Goal: Task Accomplishment & Management: Complete application form

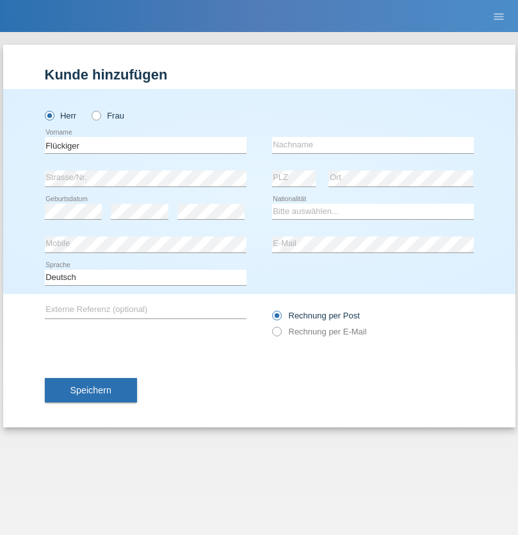
type input "Flückiger"
click at [373, 145] on input "text" at bounding box center [373, 145] width 202 height 16
type input "[PERSON_NAME]"
select select "CH"
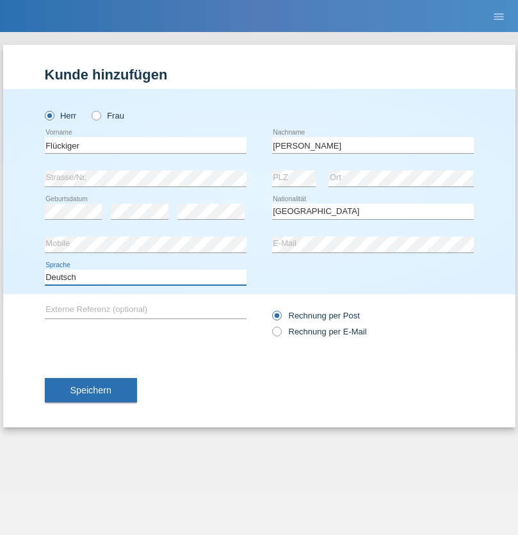
select select "en"
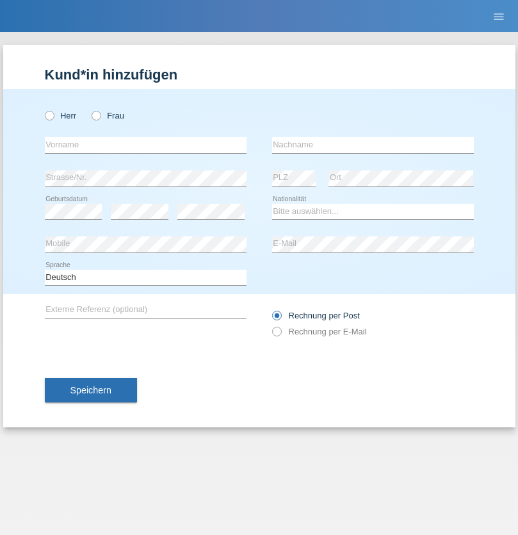
radio input "true"
click at [145, 145] on input "text" at bounding box center [146, 145] width 202 height 16
type input "Flückiger"
click at [373, 145] on input "text" at bounding box center [373, 145] width 202 height 16
type input "Andreas"
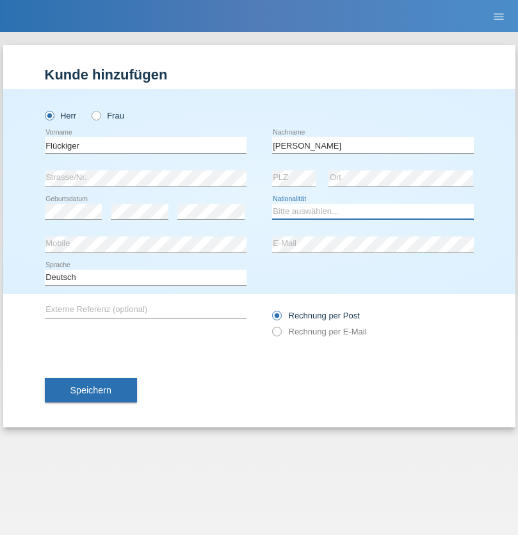
select select "CH"
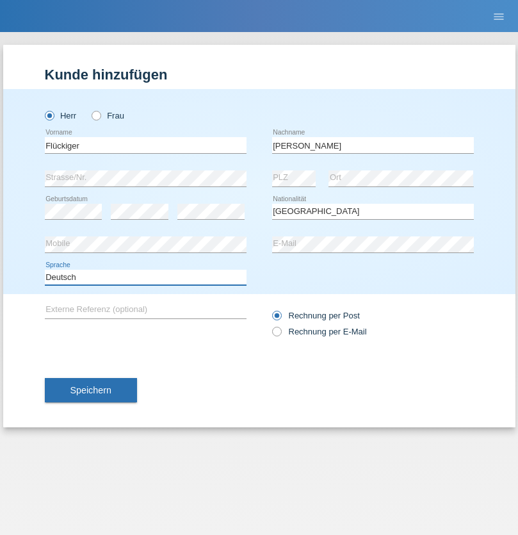
select select "en"
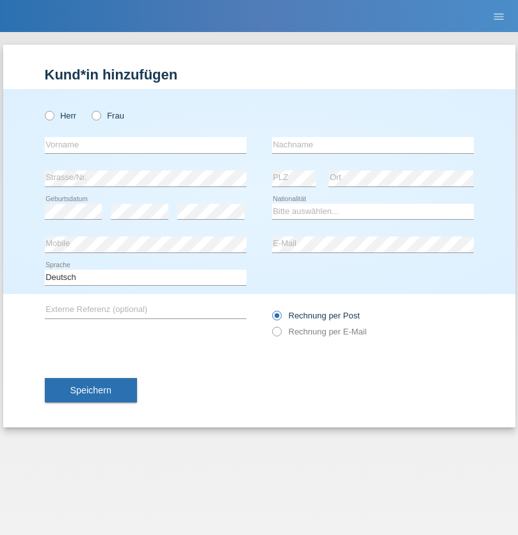
radio input "true"
click at [145, 145] on input "text" at bounding box center [146, 145] width 202 height 16
type input "Flückiger"
click at [373, 145] on input "text" at bounding box center [373, 145] width 202 height 16
type input "Andreas"
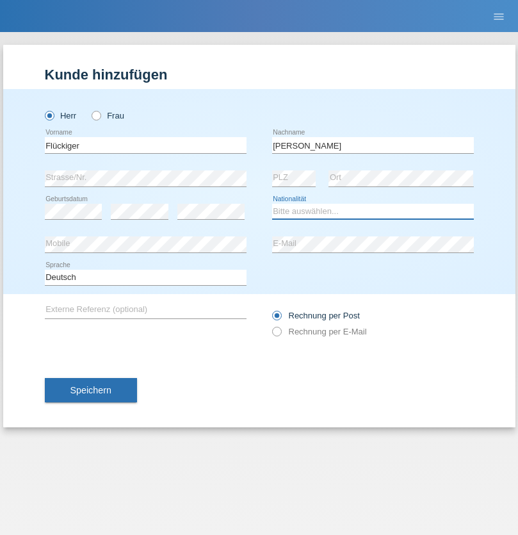
select select "CH"
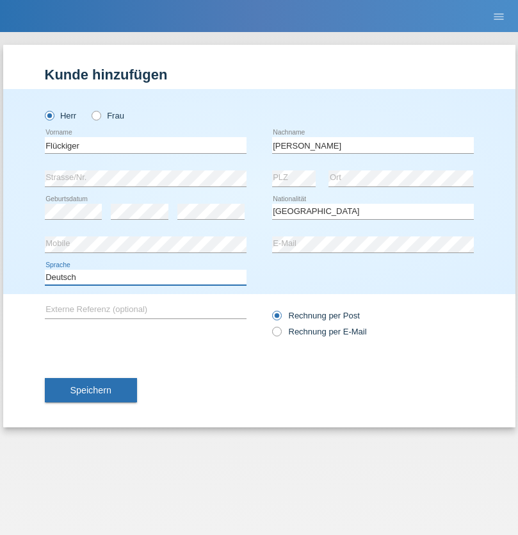
select select "en"
